Goal: Transaction & Acquisition: Purchase product/service

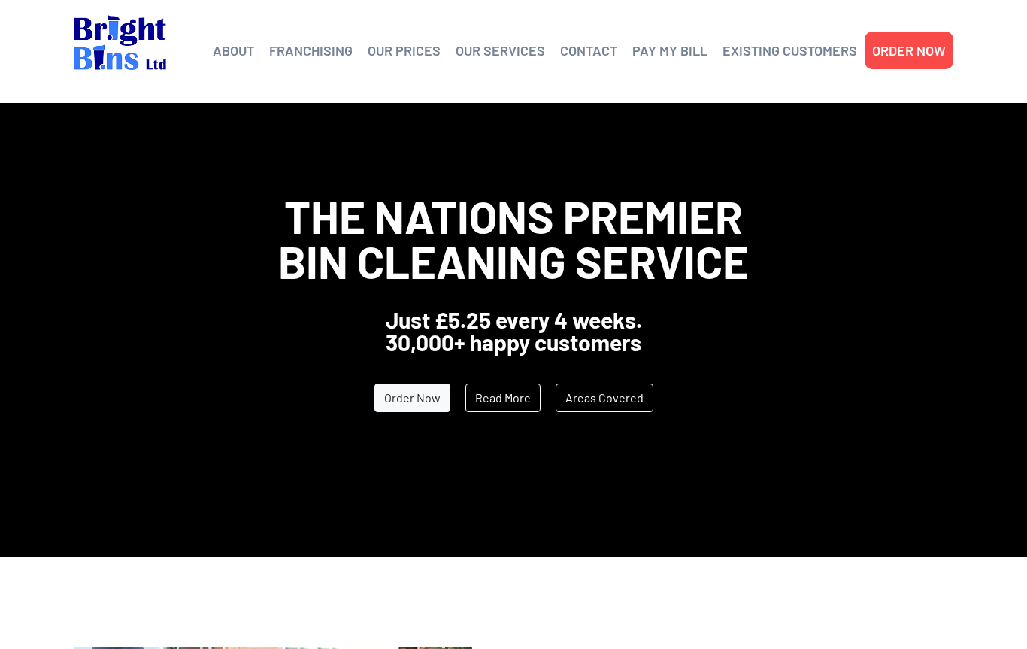
click at [414, 395] on link "Order Now" at bounding box center [412, 397] width 76 height 29
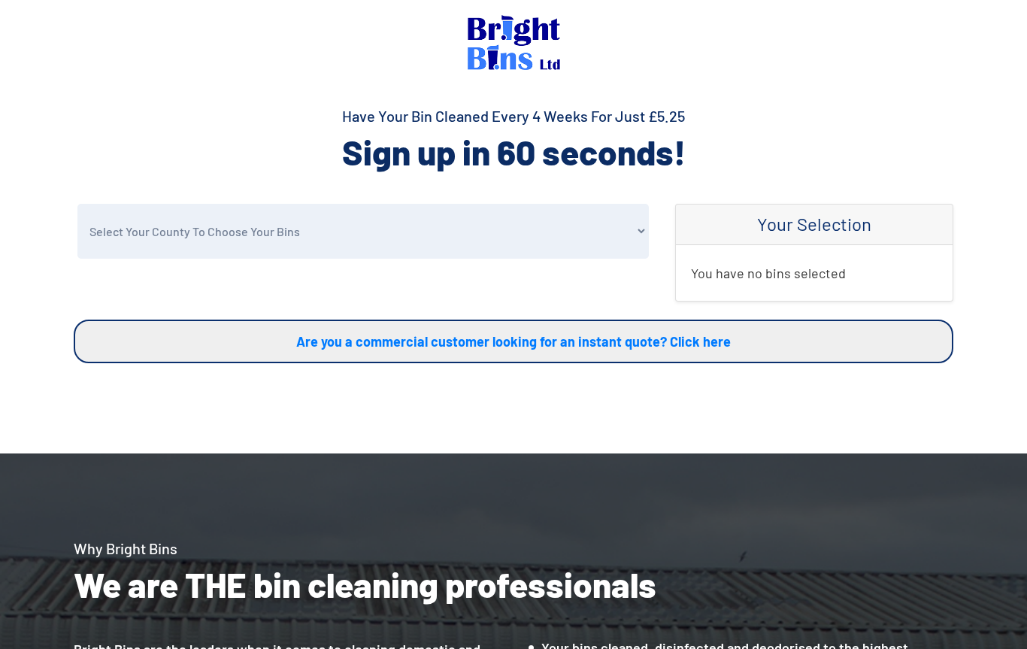
click at [161, 240] on select "Select Your County To Choose Your Bins [GEOGRAPHIC_DATA] [GEOGRAPHIC_DATA] [GEO…" at bounding box center [362, 231] width 571 height 55
select select "[GEOGRAPHIC_DATA]"
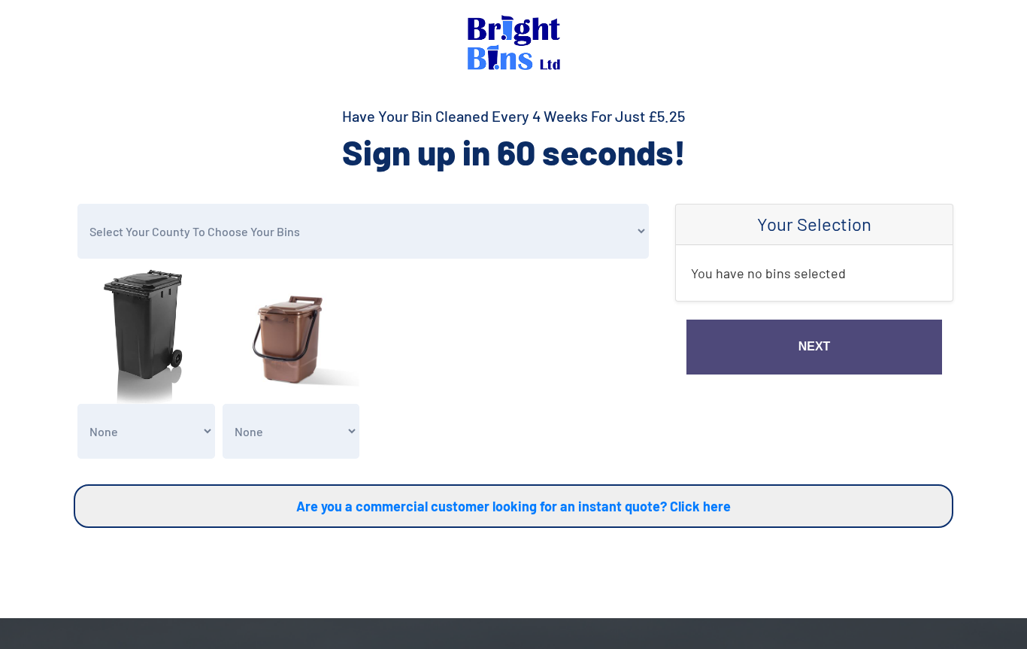
click at [153, 435] on select "None General Waste Bin - X1 (£5.25) General Waste Bin - X2 (£10.50) General Was…" at bounding box center [146, 431] width 138 height 55
select select "1"
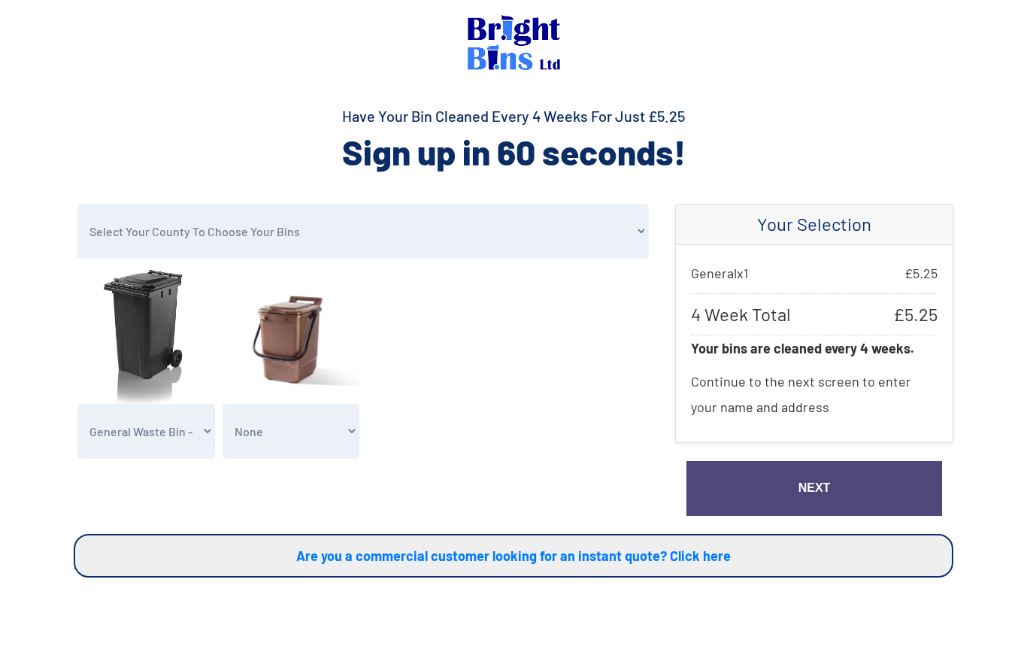
click at [757, 491] on link "Next" at bounding box center [814, 488] width 256 height 55
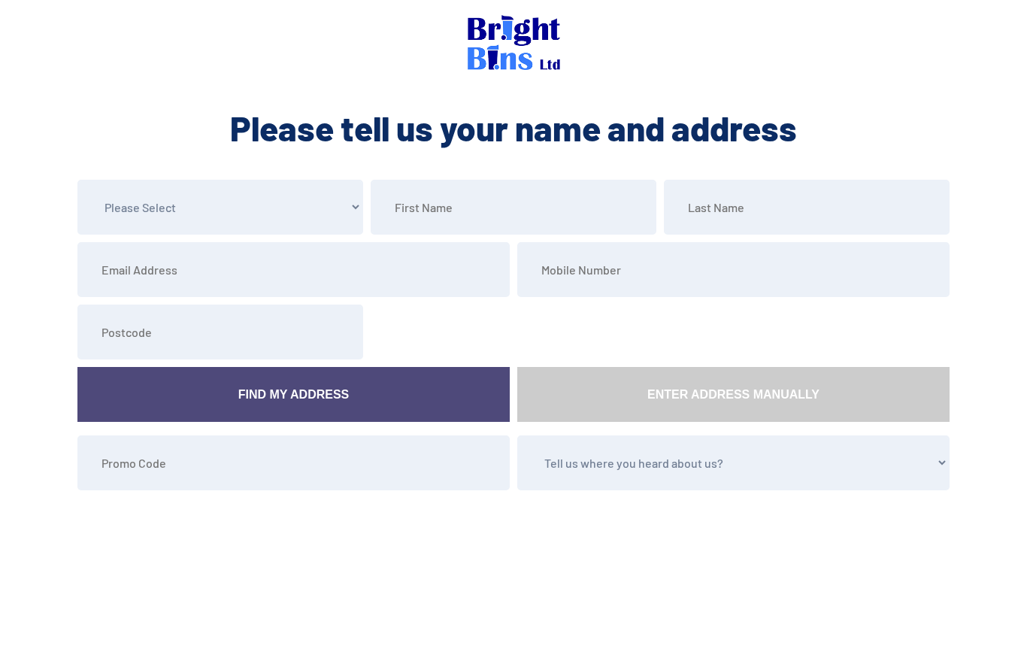
click at [114, 211] on select "Please Select Mr Mrs Miss Ms Dr [PERSON_NAME]" at bounding box center [220, 207] width 286 height 55
select select "Mrs"
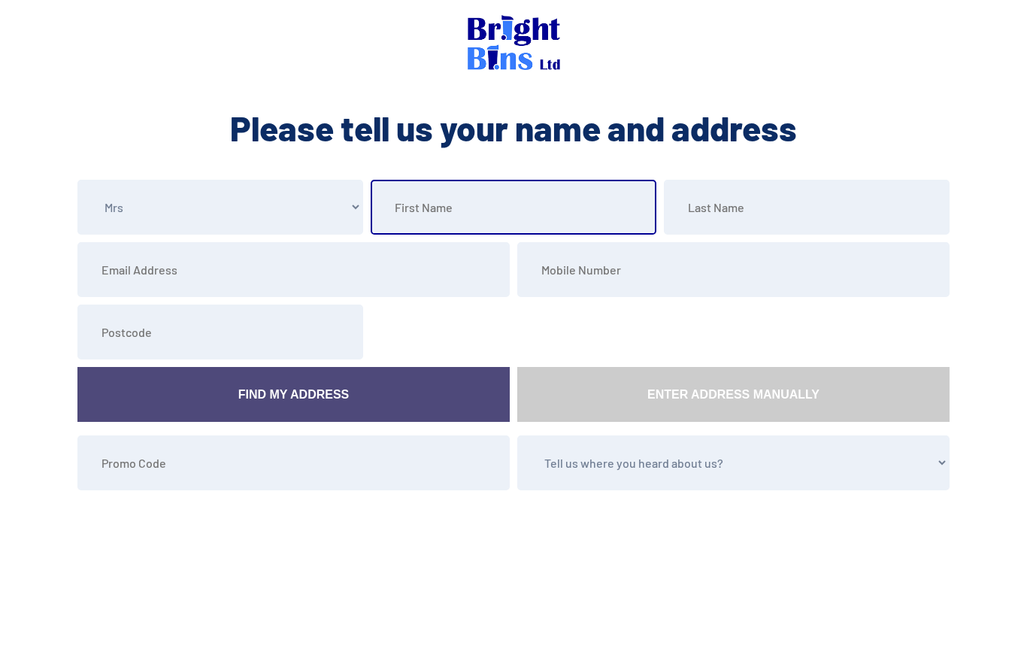
click at [437, 229] on input "text" at bounding box center [514, 207] width 286 height 55
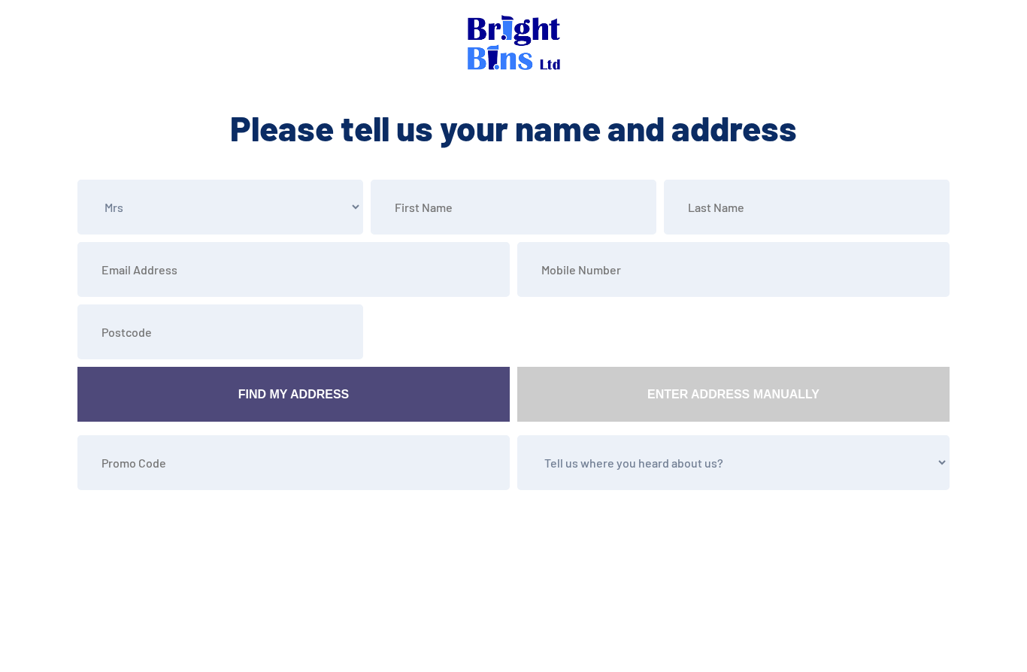
type input "Kath"
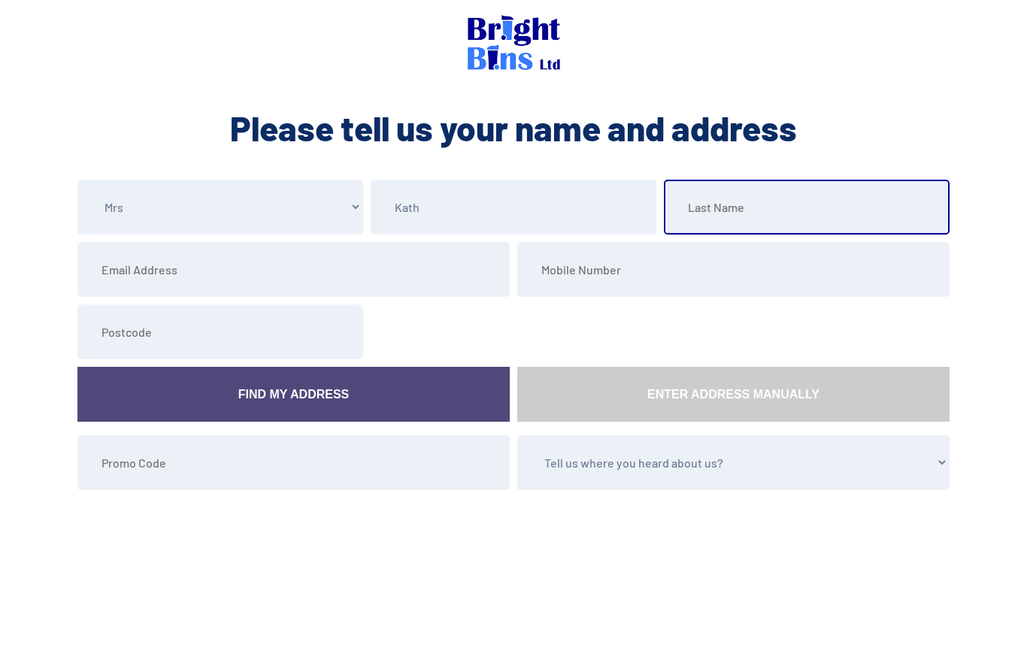
type input "McLaughlin"
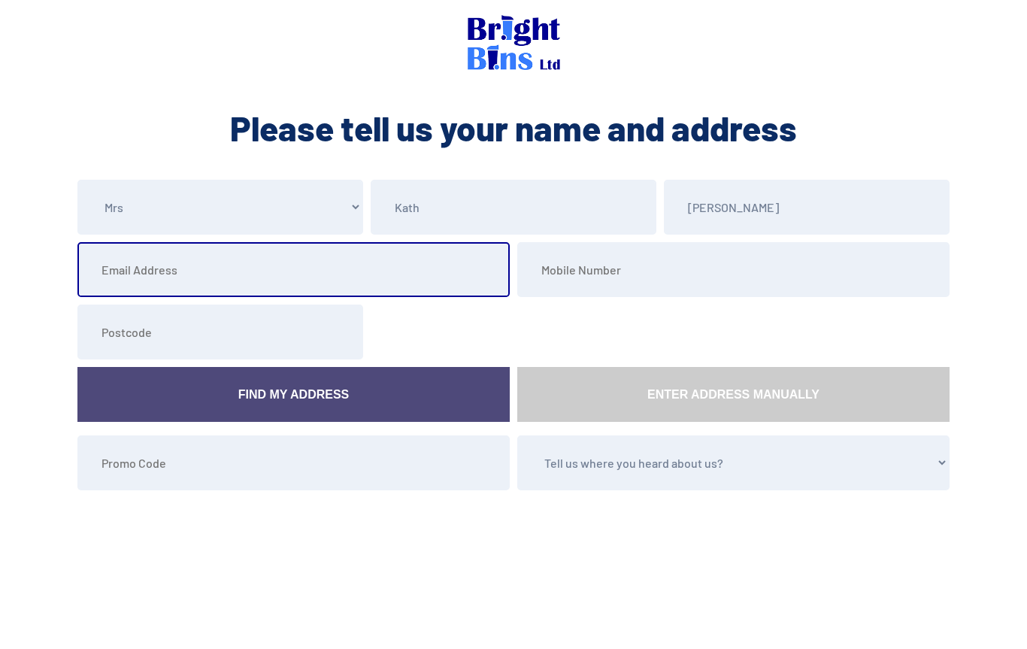
type input "kath.mclaughlin@live.co.uk"
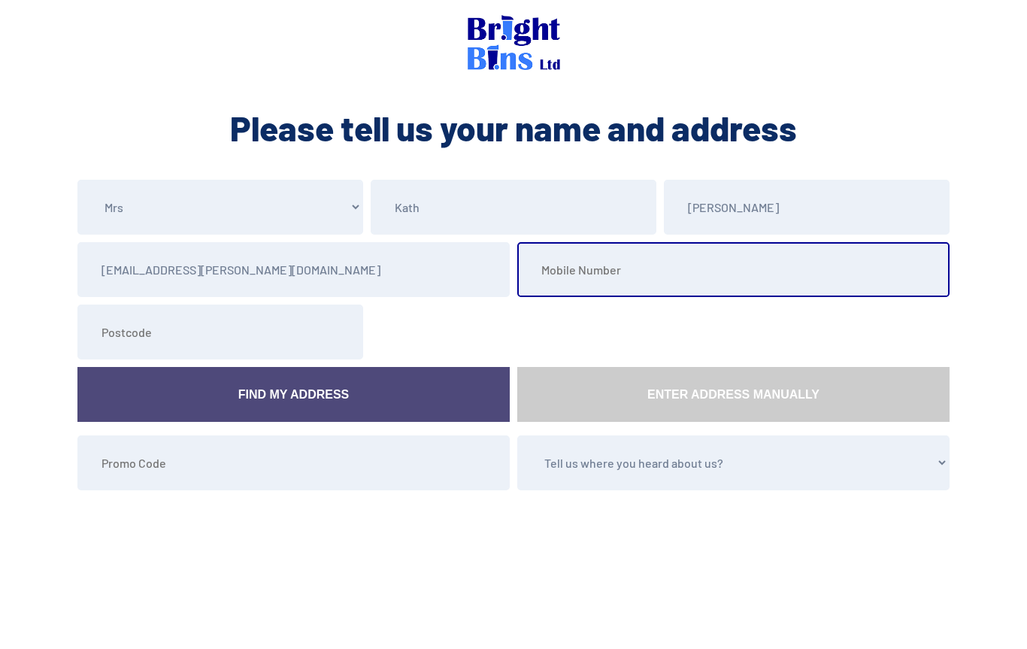
type input "07931463271"
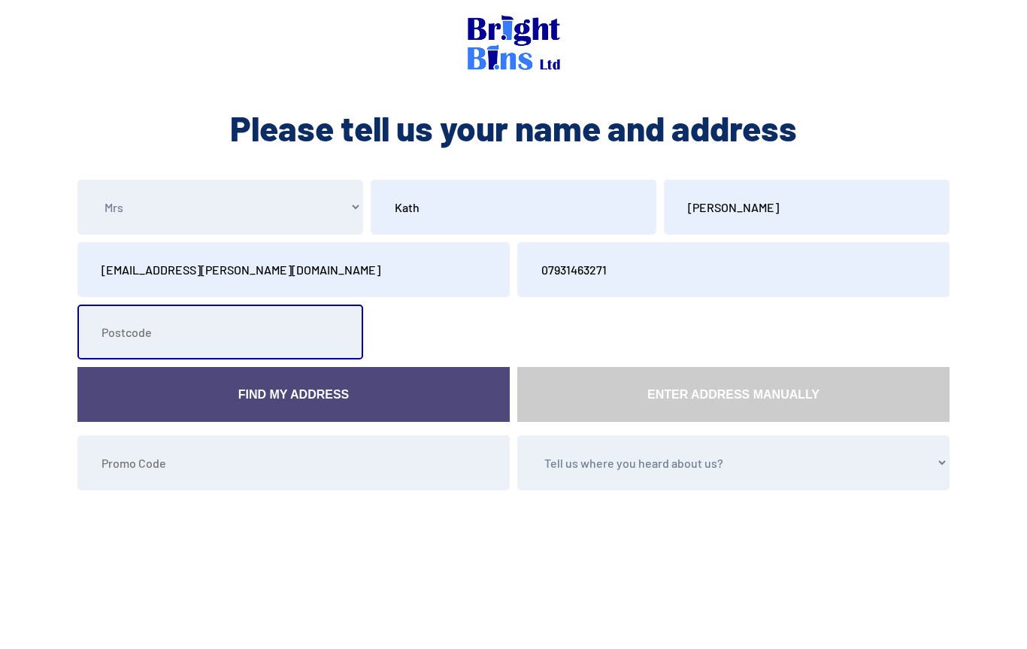
type input "CH644AD"
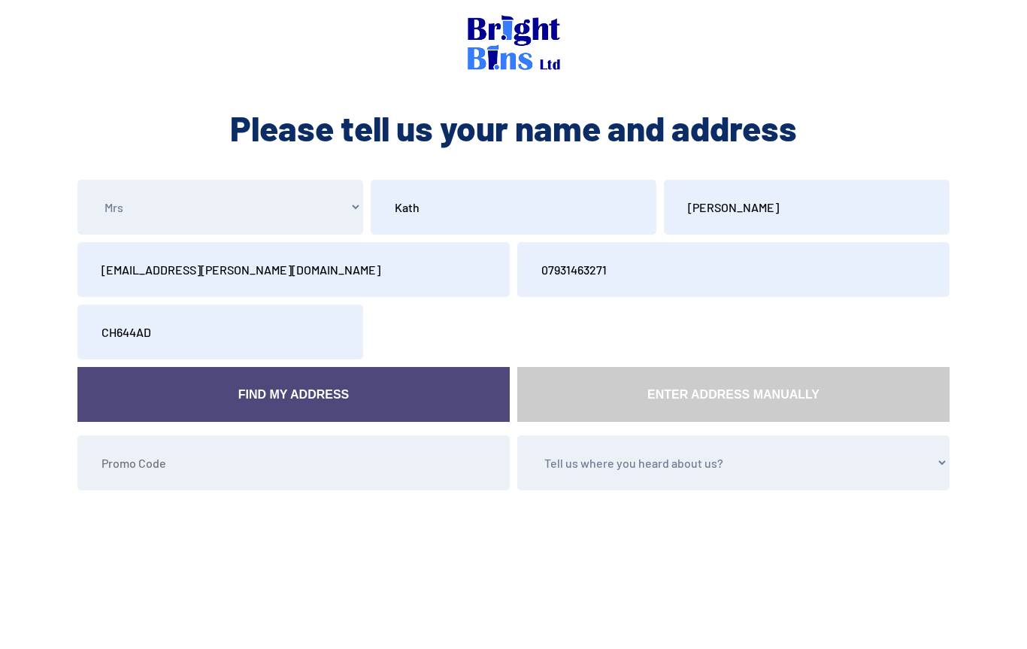
click at [266, 399] on link "Find My Address" at bounding box center [293, 394] width 432 height 55
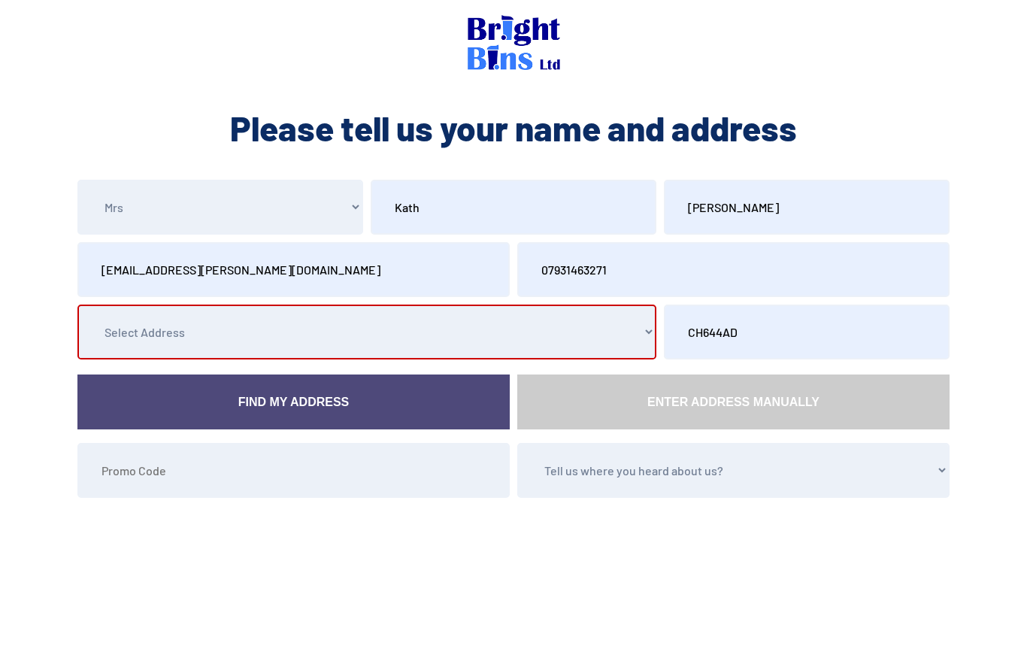
click at [106, 343] on select "Select Address Bankside, Marshlands Road, , , Little Neston, Neston, Merseyside…" at bounding box center [366, 331] width 579 height 55
select select "Merseyside"
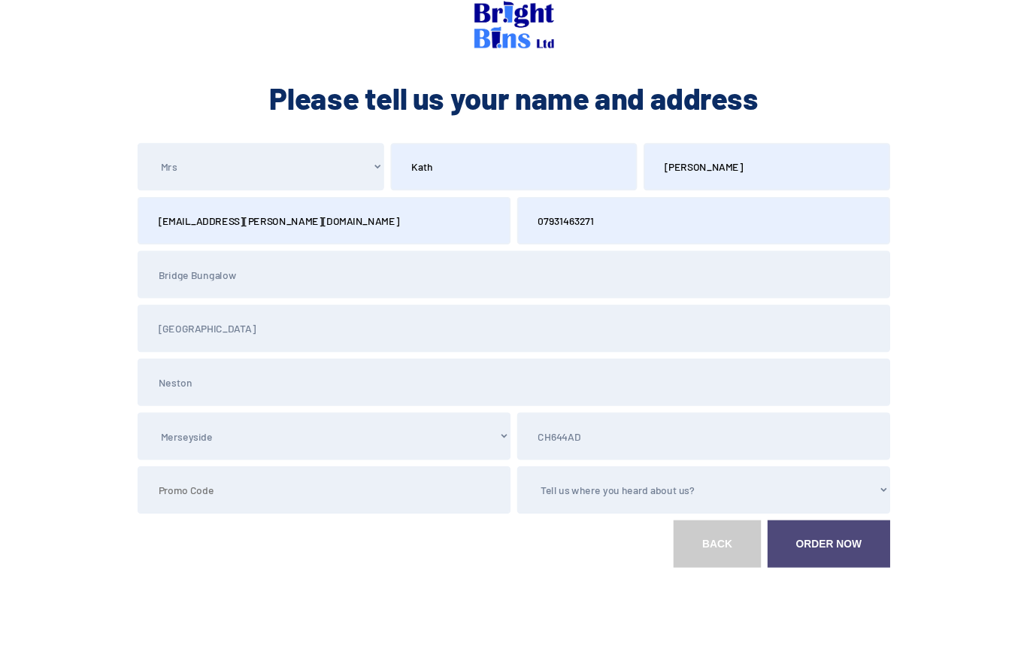
scroll to position [137, 0]
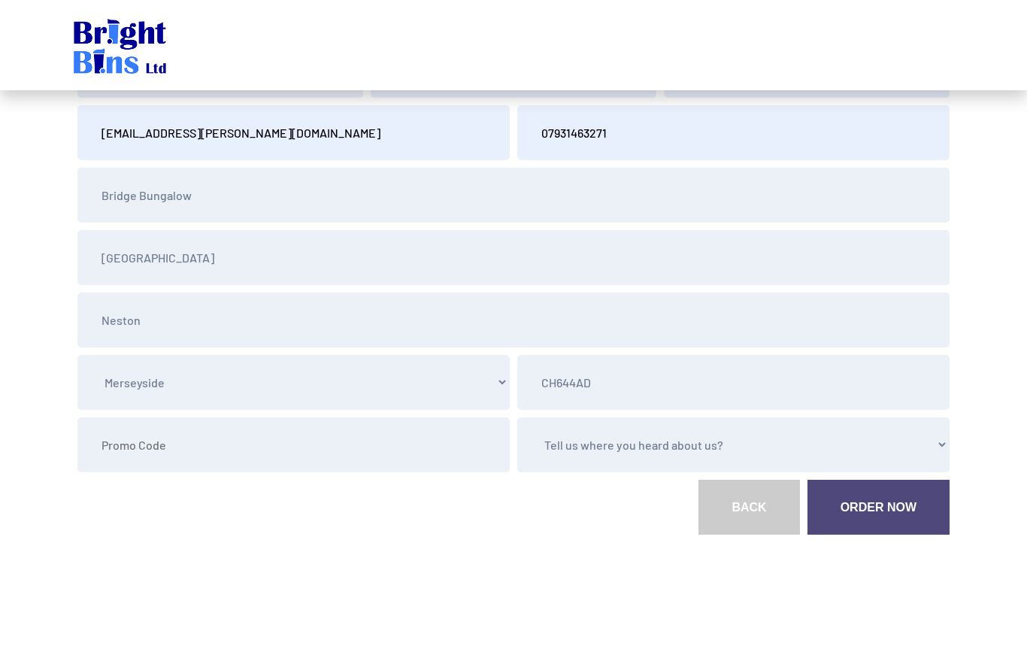
click at [911, 440] on select "Tell us where you heard about us? Word of Mouth Leaflet Sticker On Bin Spoke To…" at bounding box center [733, 444] width 432 height 55
select select "Word of Mouth"
click at [893, 493] on link "Order Now" at bounding box center [878, 507] width 142 height 55
